Goal: Task Accomplishment & Management: Use online tool/utility

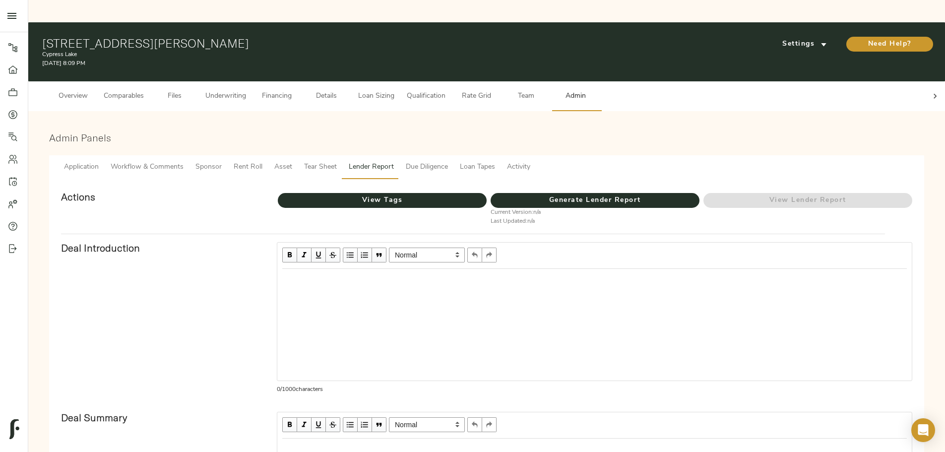
click at [395, 90] on span "Loan Sizing" at bounding box center [376, 96] width 38 height 12
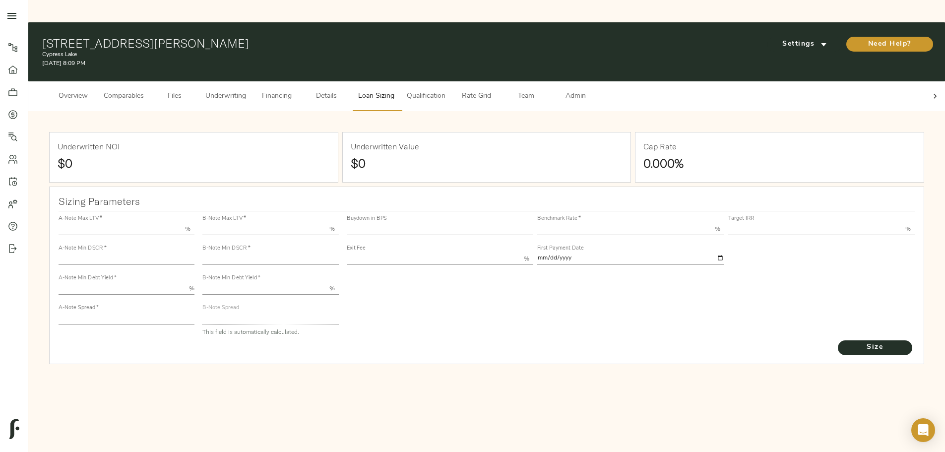
type input "55.000"
type input "1.4"
type input "10.00"
type input "220"
type input "80.000"
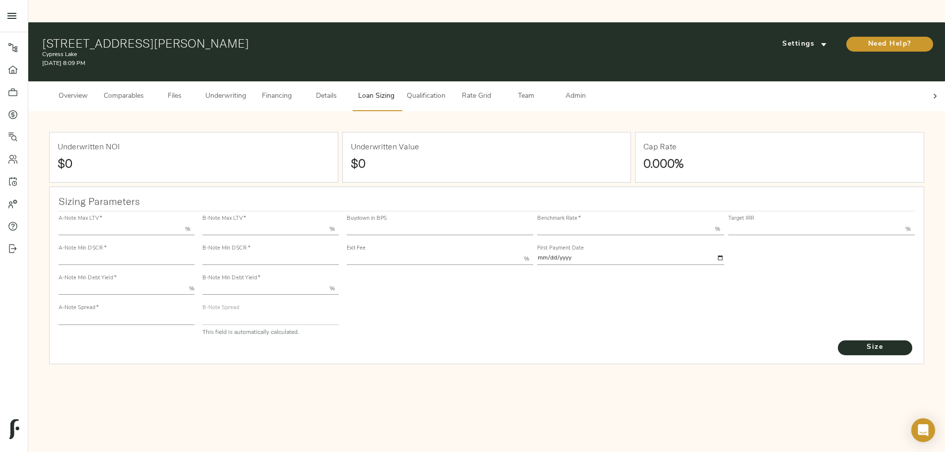
type input "1.205"
type input "2.00"
type input "589.8636813005936"
type input "23"
type input "3.69"
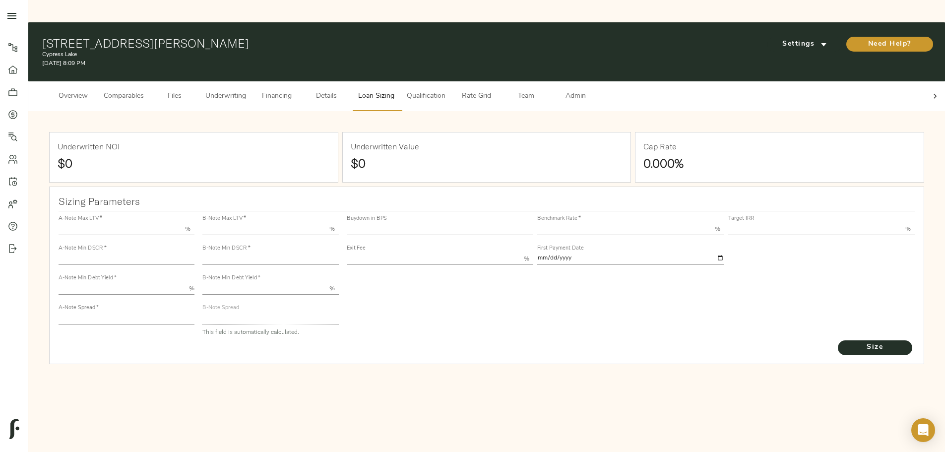
type input "12.50"
type input "1.00"
type input "[DATE]"
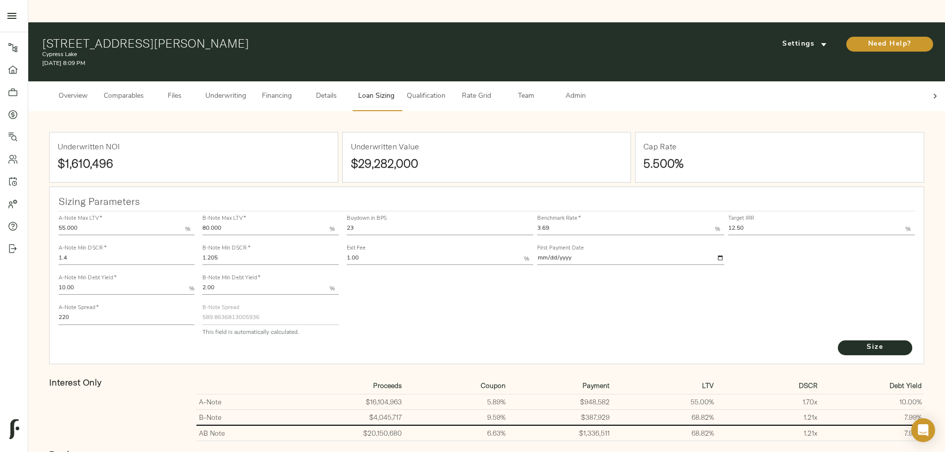
click at [439, 223] on input "23" at bounding box center [440, 229] width 187 height 12
type input "0"
click at [848, 341] on span "Size" at bounding box center [875, 347] width 55 height 12
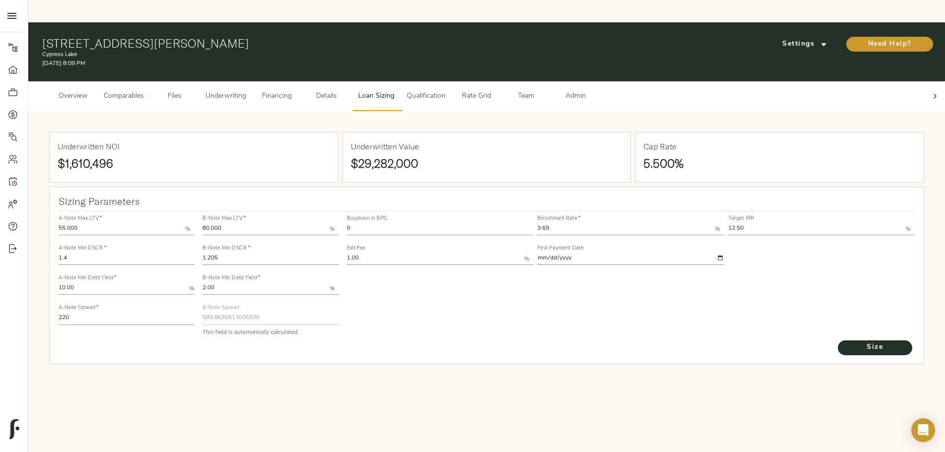
type input "782"
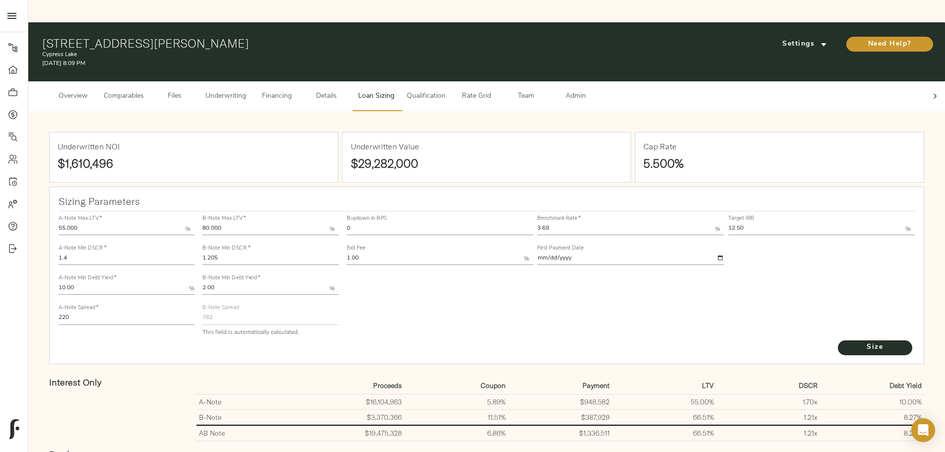
drag, startPoint x: 430, startPoint y: 283, endPoint x: 417, endPoint y: 264, distance: 23.3
click at [427, 278] on div "Buydown in BPS 0 Benchmark Rate   * 3.69 % Target IRR 12.50 % Exit Fee 1.00 % F…" at bounding box center [631, 274] width 577 height 135
click at [420, 223] on input "0" at bounding box center [440, 229] width 187 height 12
type input "23"
click at [838, 340] on button "Size" at bounding box center [875, 347] width 74 height 15
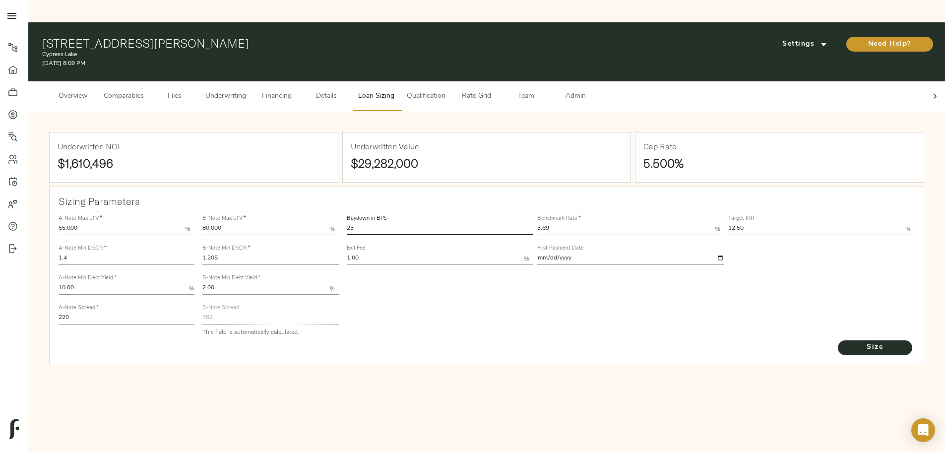
type input "589.8636813005936"
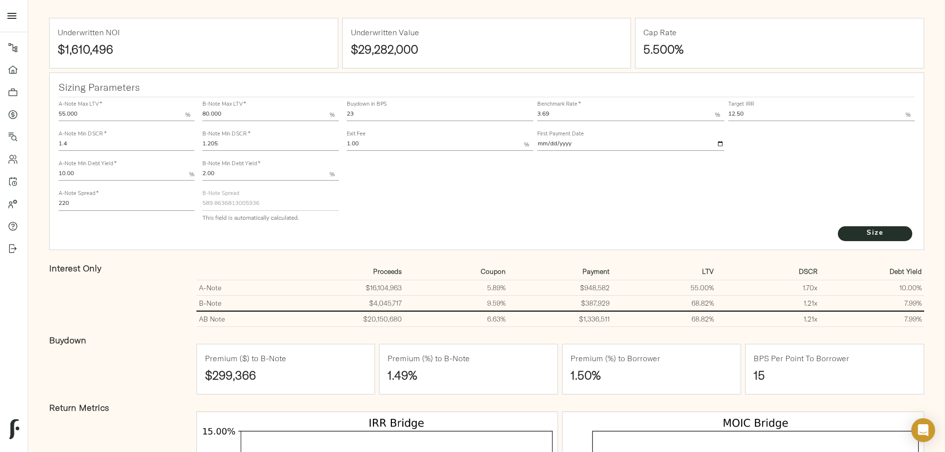
scroll to position [149, 0]
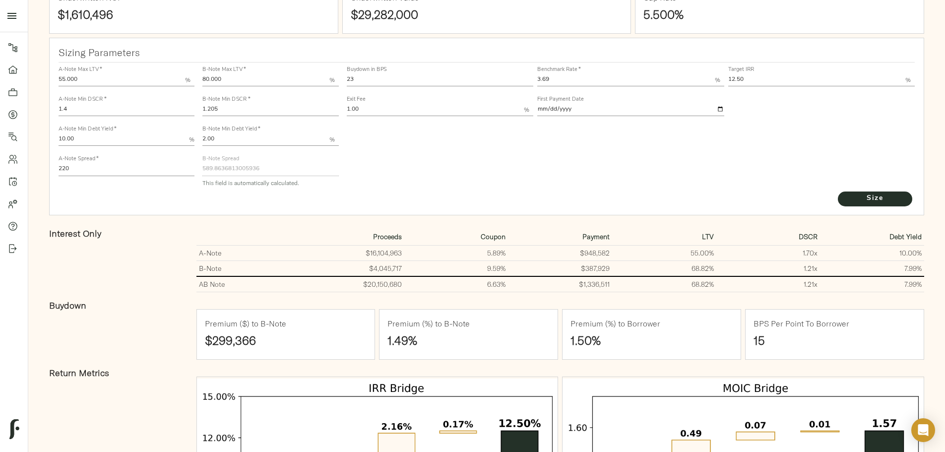
click at [143, 217] on div "Underwritten NOI $1,610,496 Underwritten Value $29,282,000 Cap Rate 5.500% Sizi…" at bounding box center [486, 308] width 897 height 673
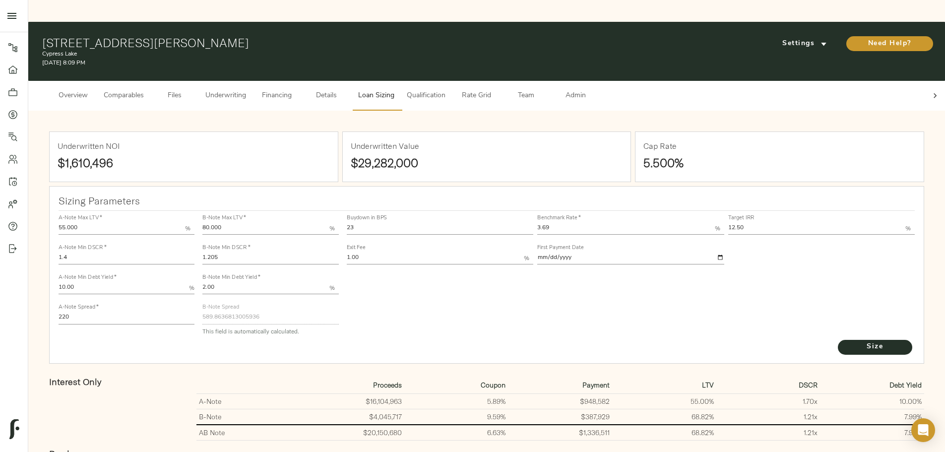
scroll to position [0, 0]
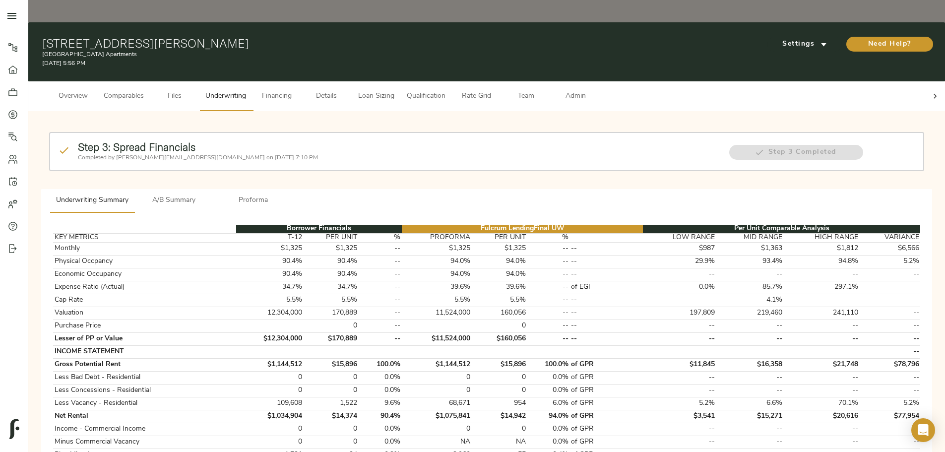
click at [401, 81] on button "Loan Sizing" at bounding box center [376, 96] width 50 height 30
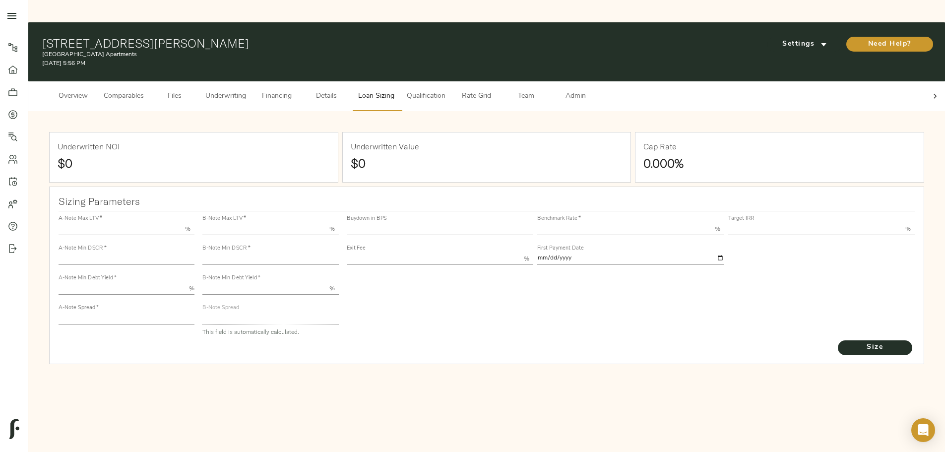
type input "55.000"
type input "1.4"
type input "10.00"
type input "220"
type input "80.000"
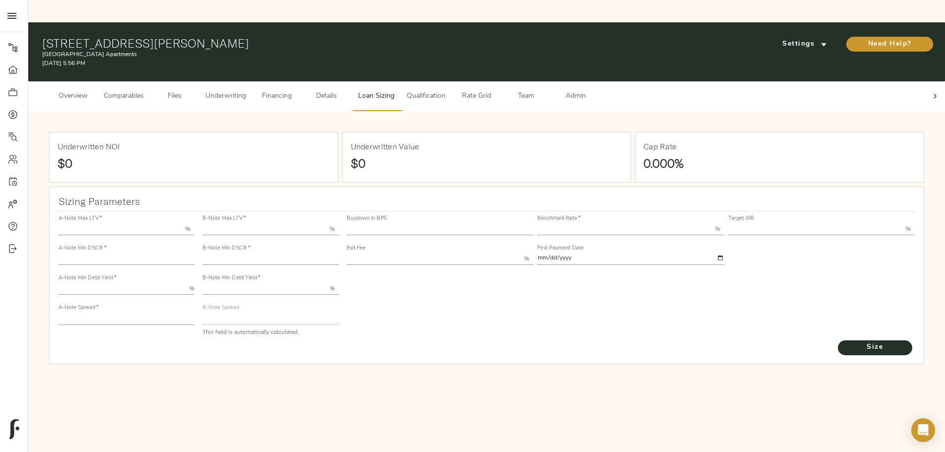
type input "1.0733"
type input "2.00"
type input "684.0582399654982"
type input "15"
type input "3.69"
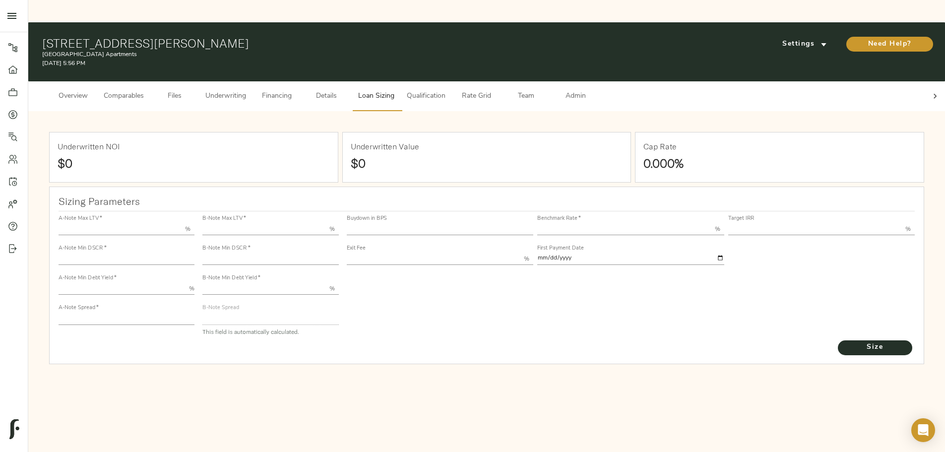
type input "12.50"
type input "1.00"
type input "2025-09-01"
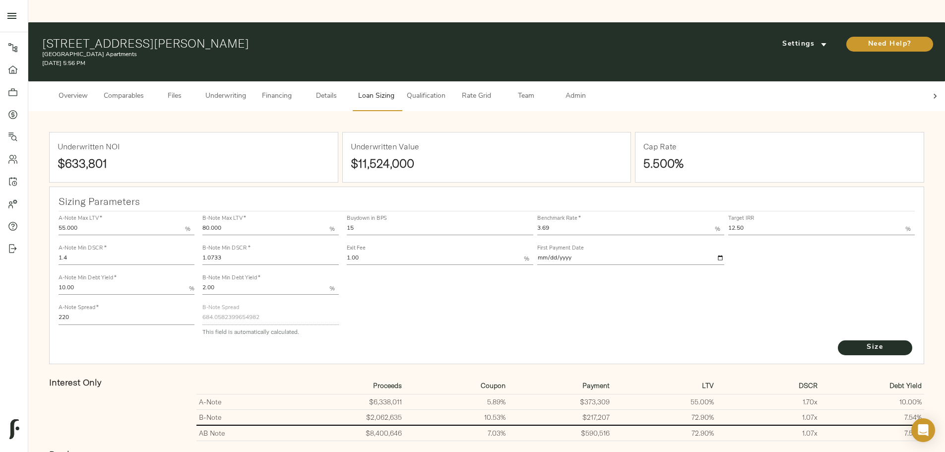
click at [151, 336] on div "Underwritten NOI $633,801 Underwritten Value $11,524,000 Cap Rate 5.500% Sizing…" at bounding box center [486, 457] width 897 height 673
click at [433, 223] on input "15" at bounding box center [440, 229] width 187 height 12
click at [412, 223] on input "15" at bounding box center [440, 229] width 187 height 12
type input "1"
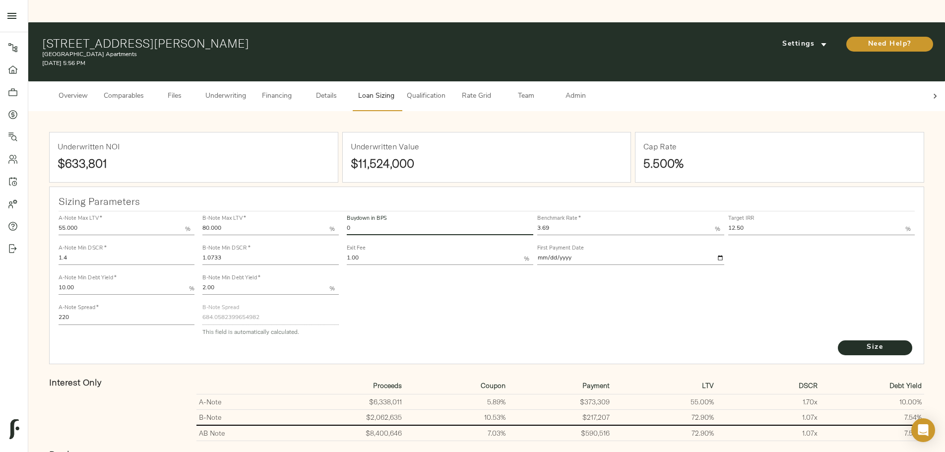
type input "0"
click at [838, 340] on button "Size" at bounding box center [875, 347] width 74 height 15
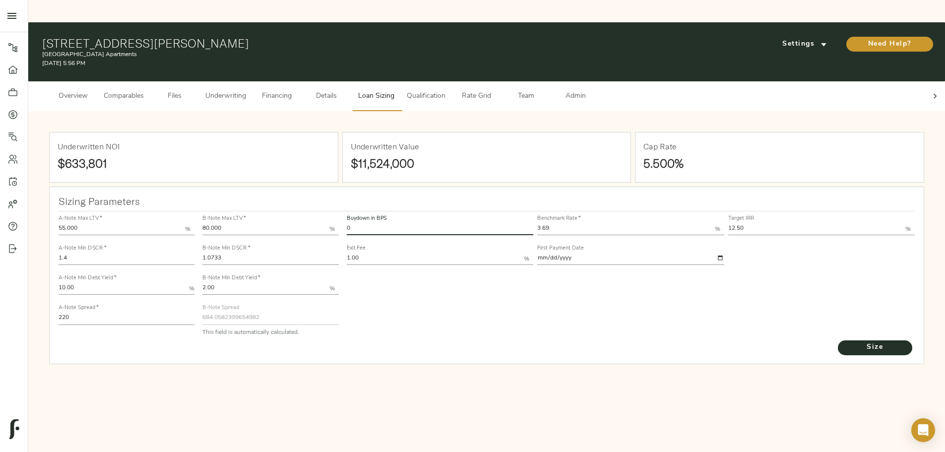
type input "782"
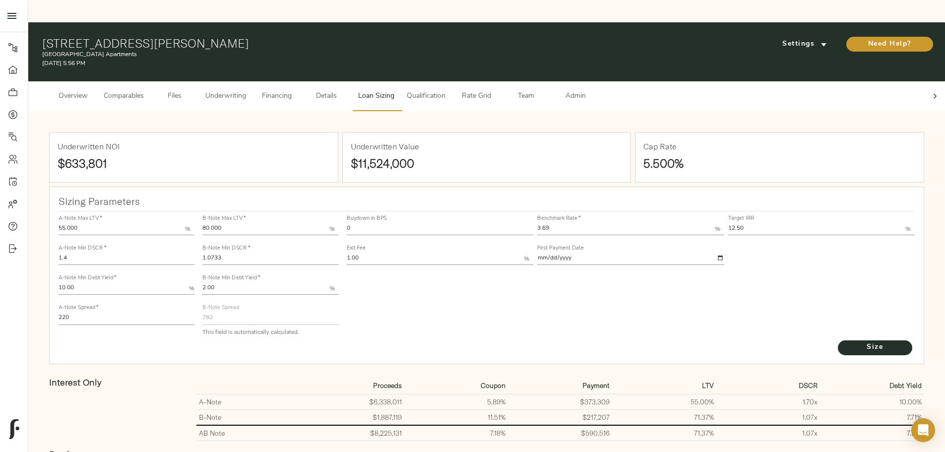
click at [423, 223] on input "0" at bounding box center [440, 229] width 187 height 12
type input "15"
click at [838, 340] on button "Size" at bounding box center [875, 347] width 74 height 15
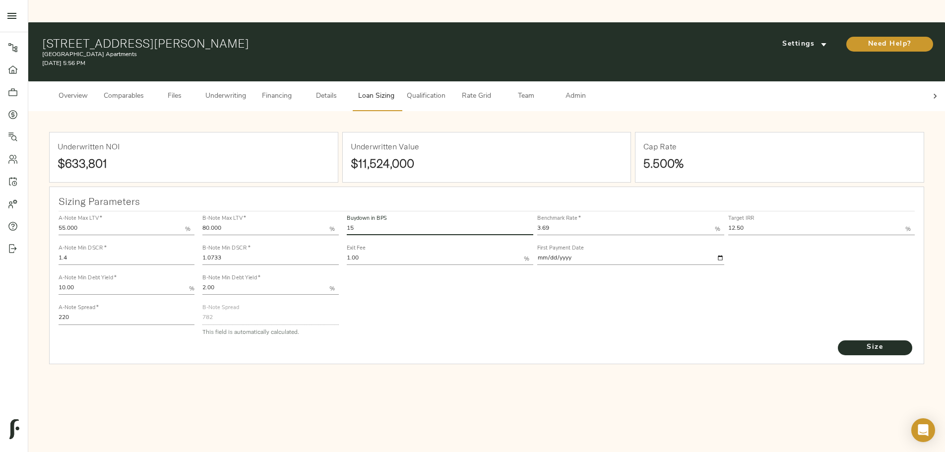
type input "684.0582399654982"
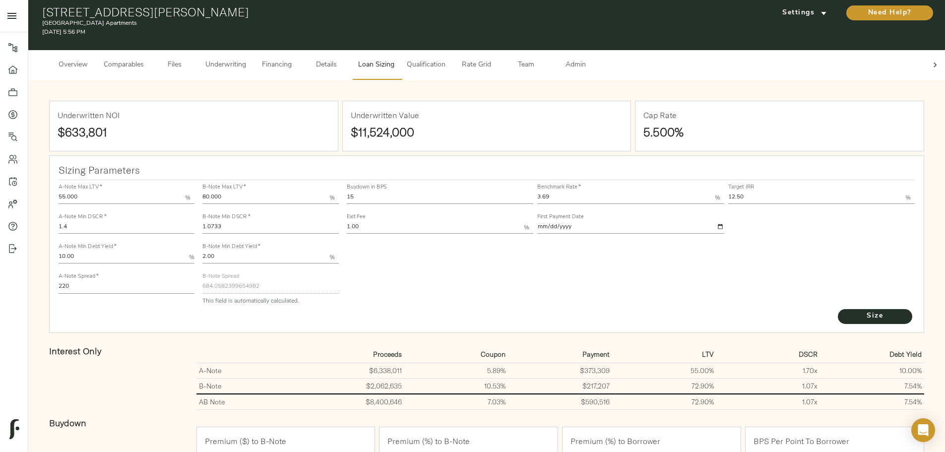
scroll to position [99, 0]
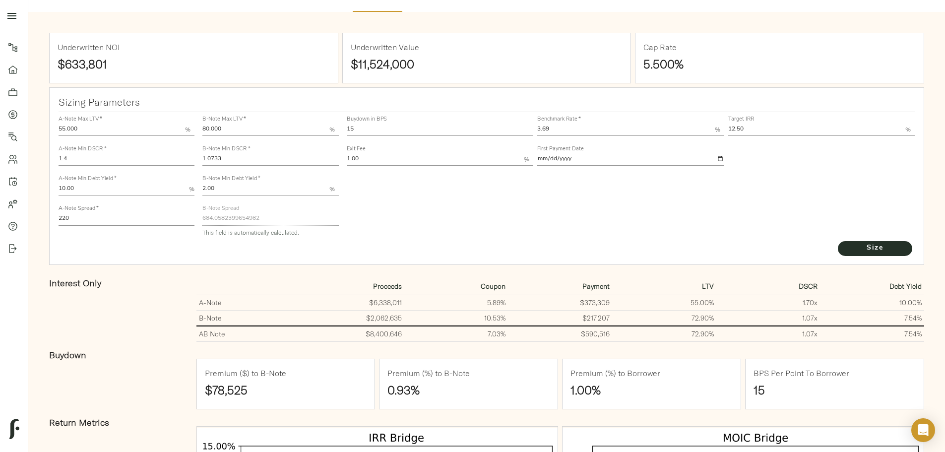
drag, startPoint x: 157, startPoint y: 285, endPoint x: 221, endPoint y: 241, distance: 77.8
click at [157, 285] on div "Underwritten NOI $633,801 Underwritten Value $11,524,000 Cap Rate 5.500% Sizing…" at bounding box center [486, 358] width 897 height 673
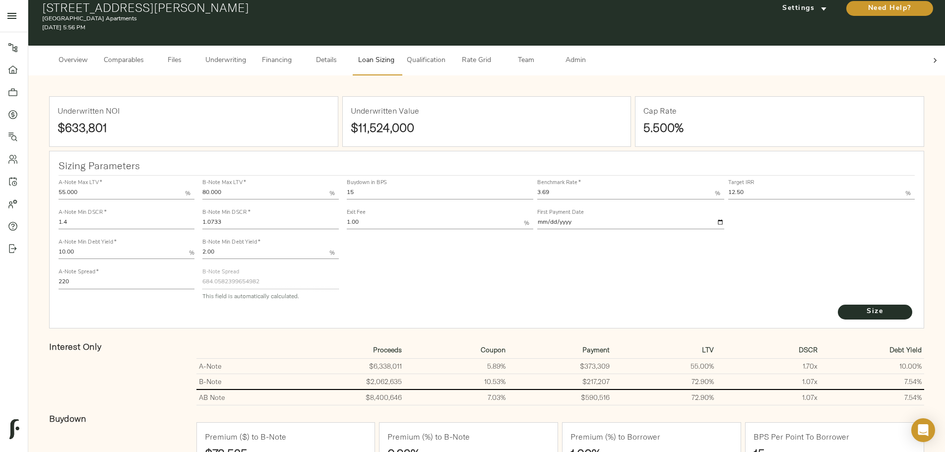
scroll to position [0, 0]
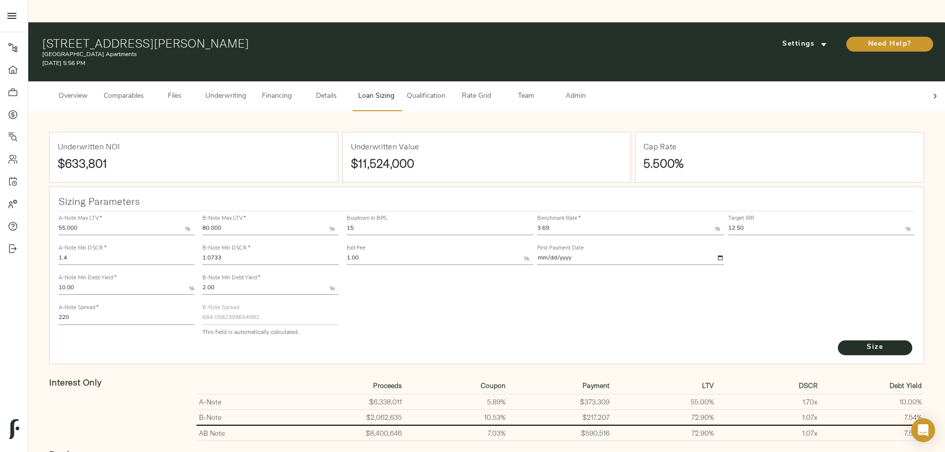
click at [252, 81] on button "Underwriting" at bounding box center [226, 96] width 53 height 30
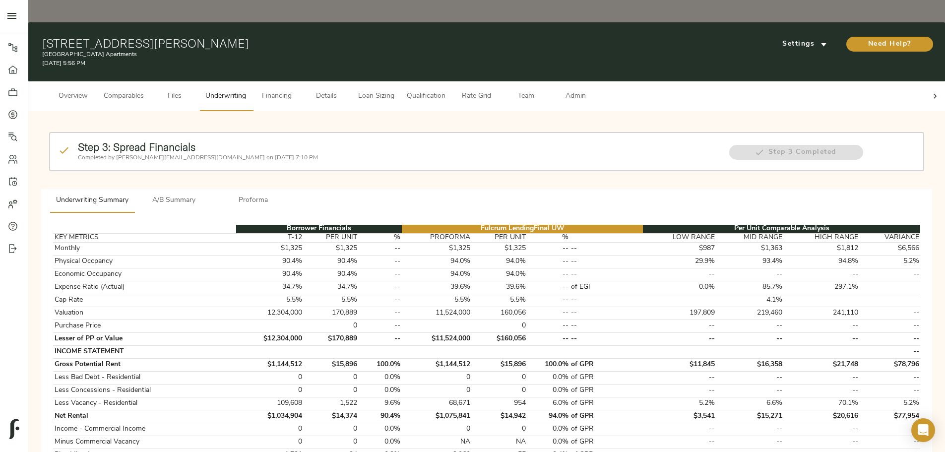
click at [395, 90] on span "Loan Sizing" at bounding box center [376, 96] width 38 height 12
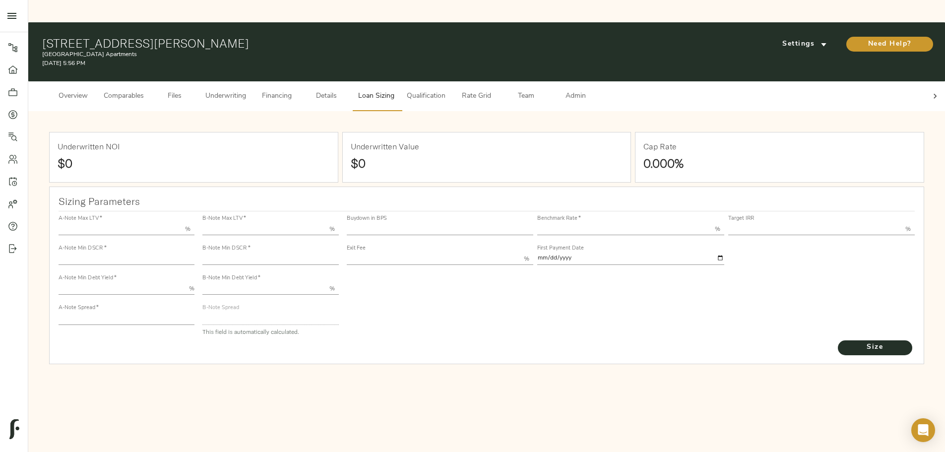
type input "55.000"
type input "1.4"
type input "10.00"
type input "220"
type input "80.000"
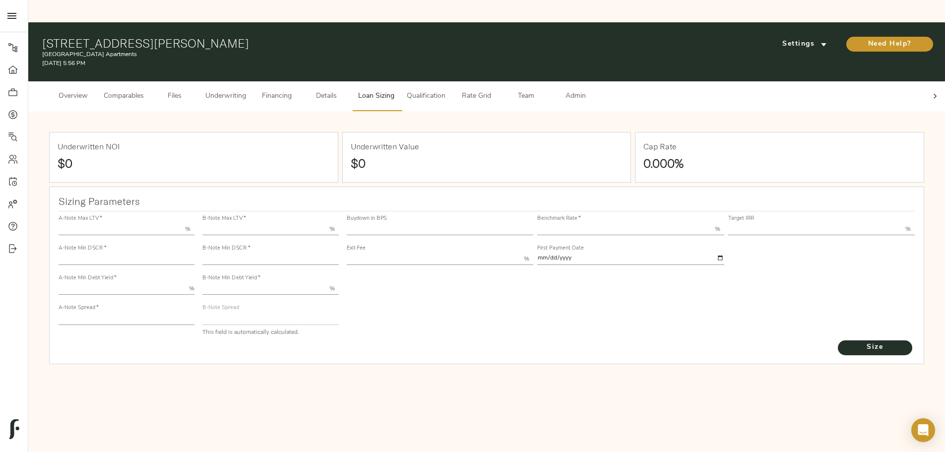
type input "1.0733"
type input "2.00"
type input "684.0582399654982"
type input "15"
type input "3.69"
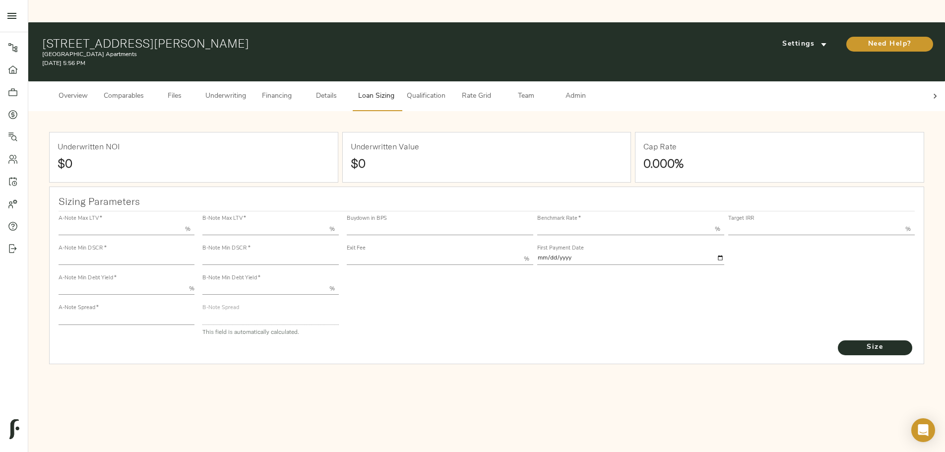
type input "12.50"
type input "1.00"
type input "2025-09-01"
